Goal: Transaction & Acquisition: Purchase product/service

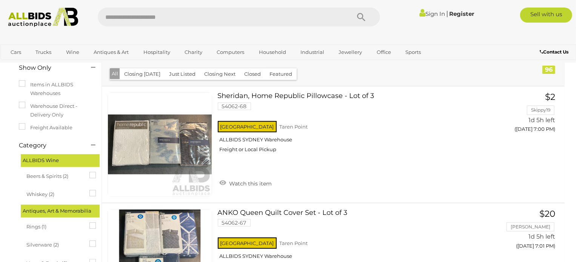
scroll to position [103, 0]
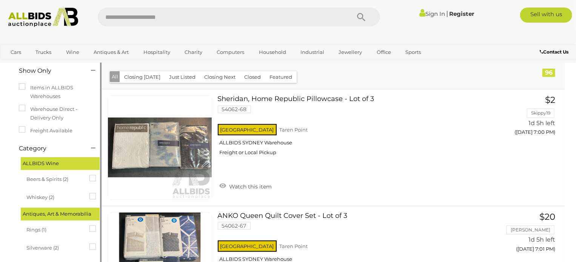
click at [33, 46] on link "ACT (5)" at bounding box center [30, 43] width 16 height 6
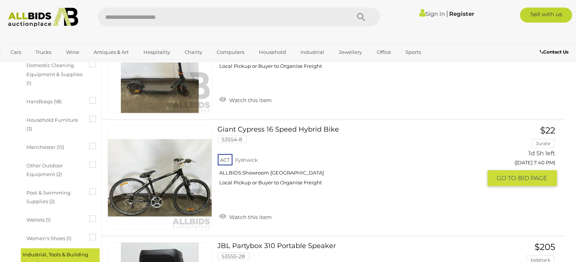
scroll to position [422, 0]
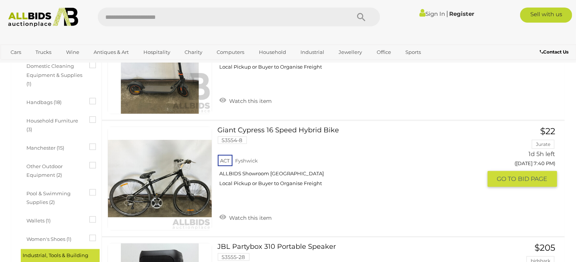
click at [186, 167] on link at bounding box center [159, 179] width 104 height 104
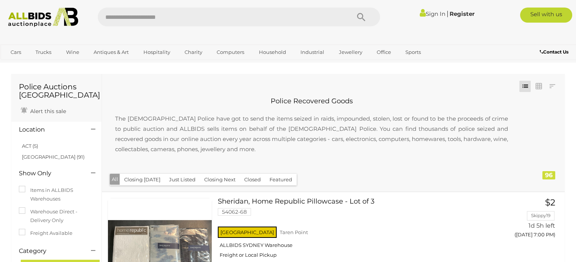
scroll to position [5757, 0]
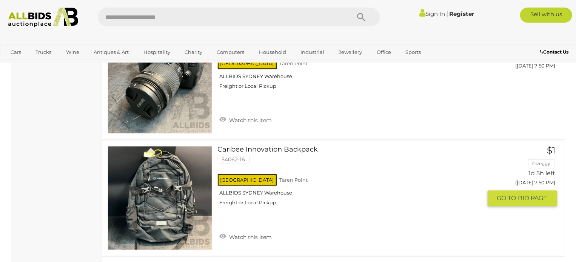
scroll to position [832, 0]
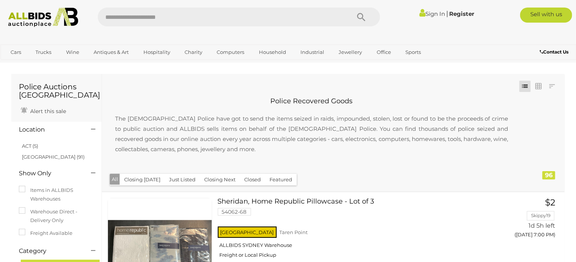
click at [134, 181] on button "Closing [DATE]" at bounding box center [142, 180] width 45 height 12
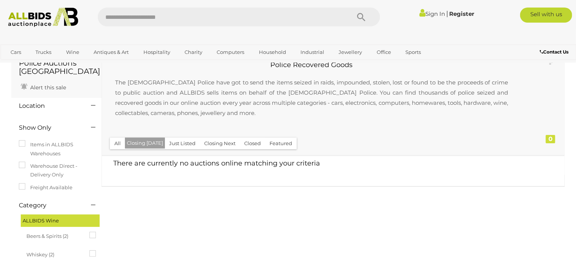
scroll to position [38, 0]
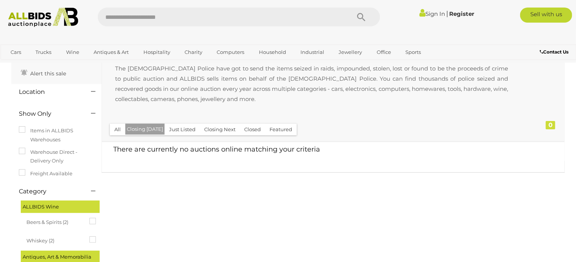
click at [117, 129] on button "All" at bounding box center [117, 130] width 15 height 12
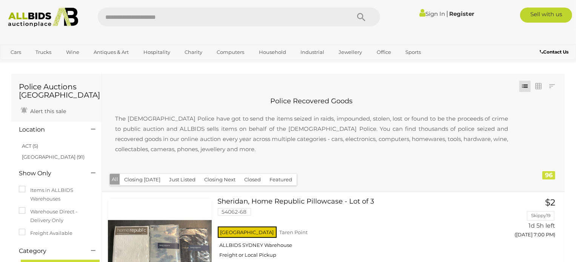
scroll to position [5176, 0]
